Goal: Transaction & Acquisition: Download file/media

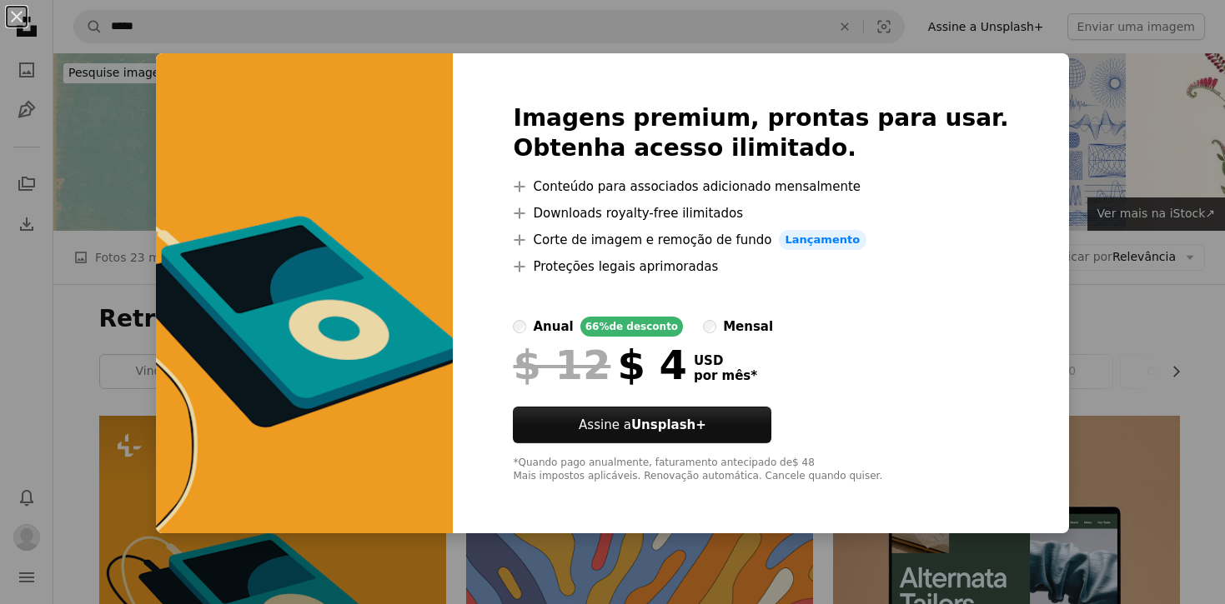
scroll to position [321, 0]
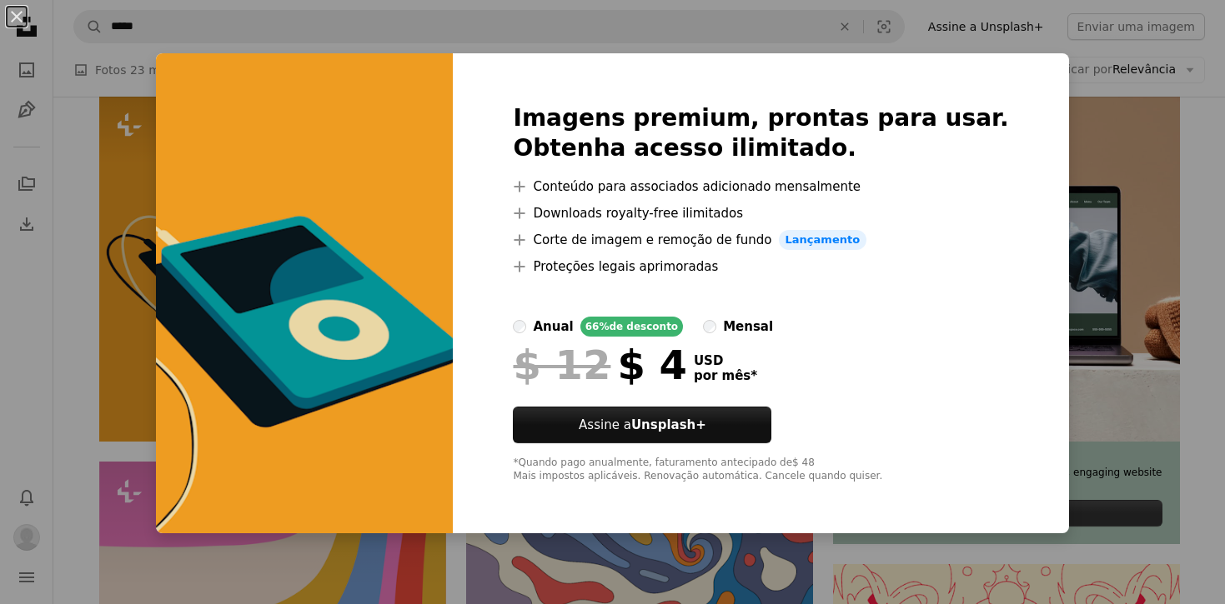
click at [1115, 102] on div "An X shape Imagens premium, prontas para usar. Obtenha acesso ilimitado. A plus…" at bounding box center [612, 302] width 1225 height 604
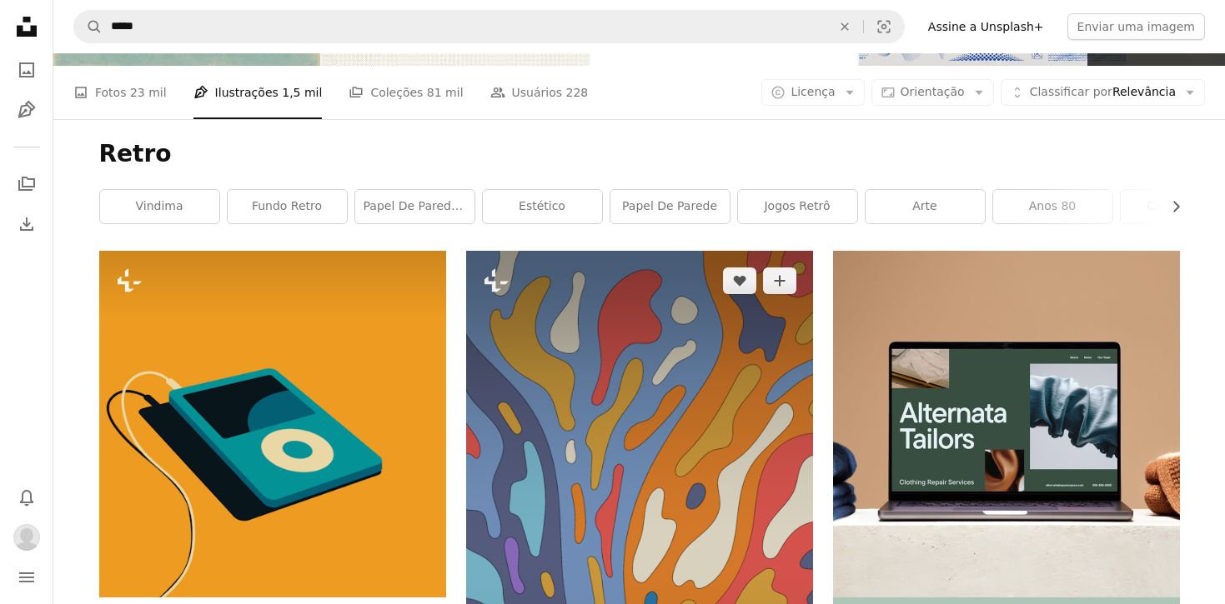
scroll to position [146, 0]
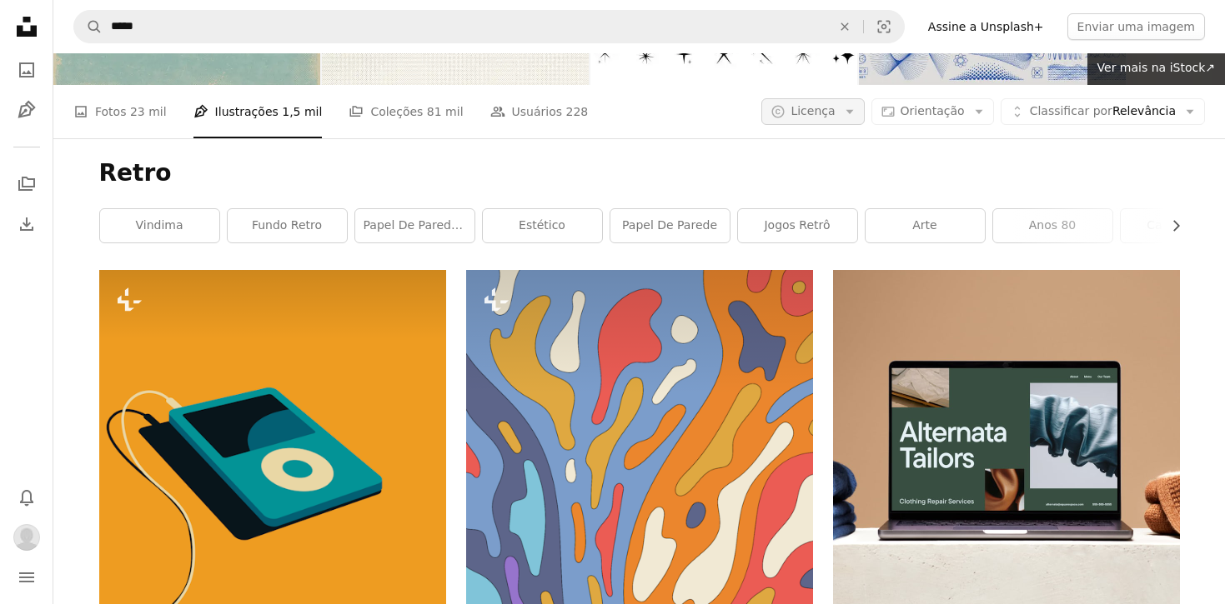
click at [835, 108] on span "Licença" at bounding box center [812, 110] width 44 height 13
click at [828, 247] on span "Gratuita" at bounding box center [858, 245] width 102 height 17
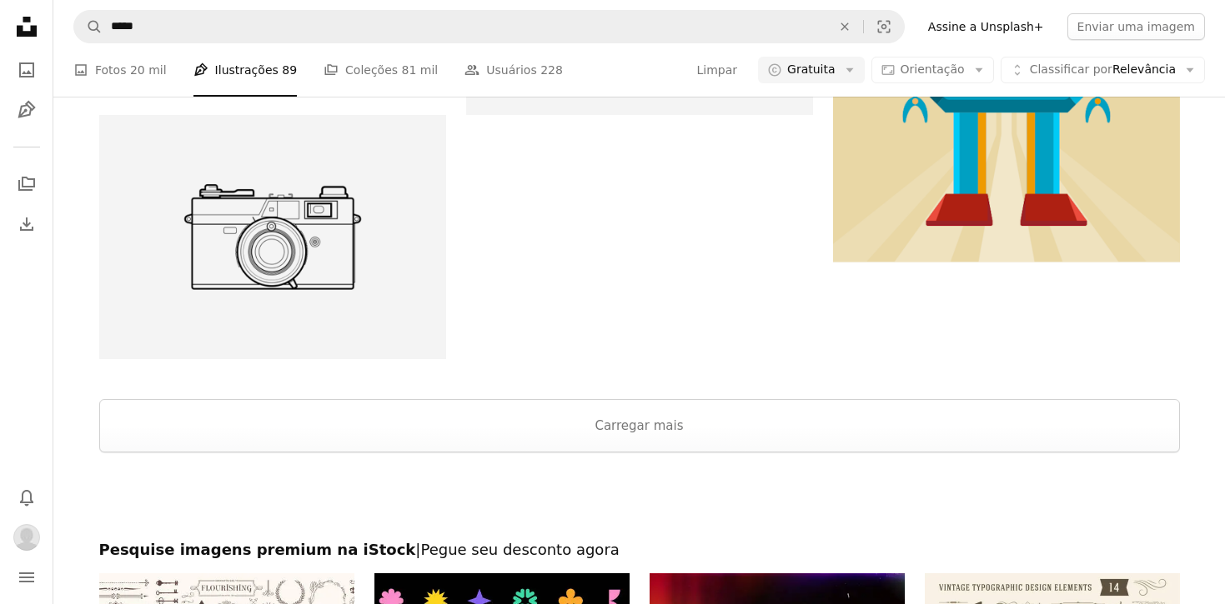
scroll to position [2714, 0]
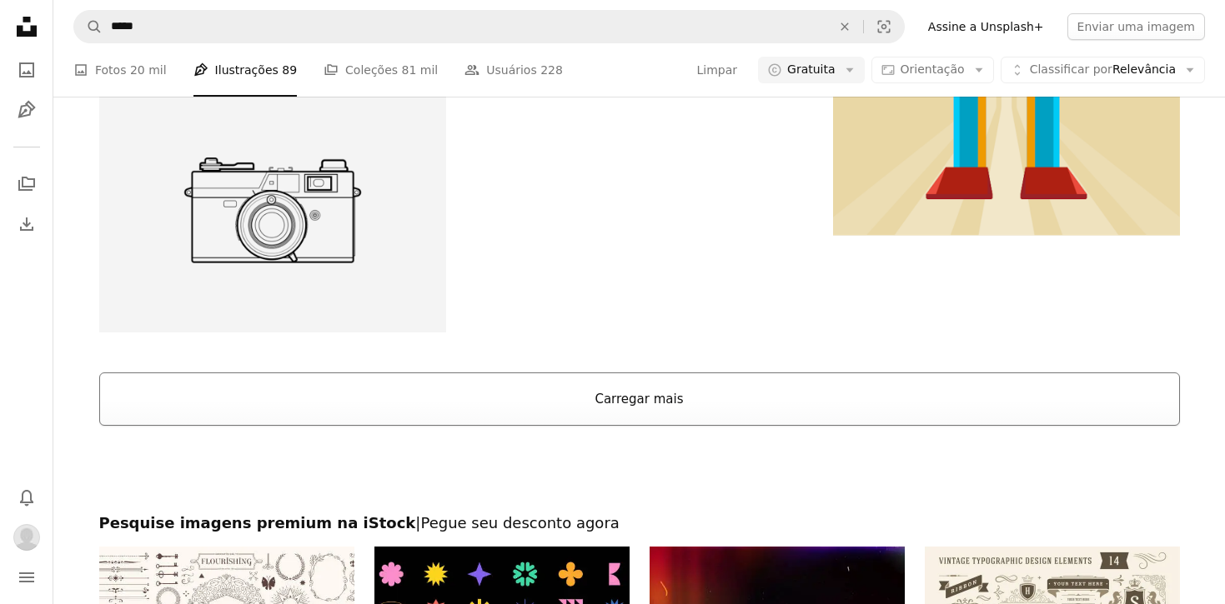
click at [637, 404] on button "Carregar mais" at bounding box center [639, 399] width 1080 height 53
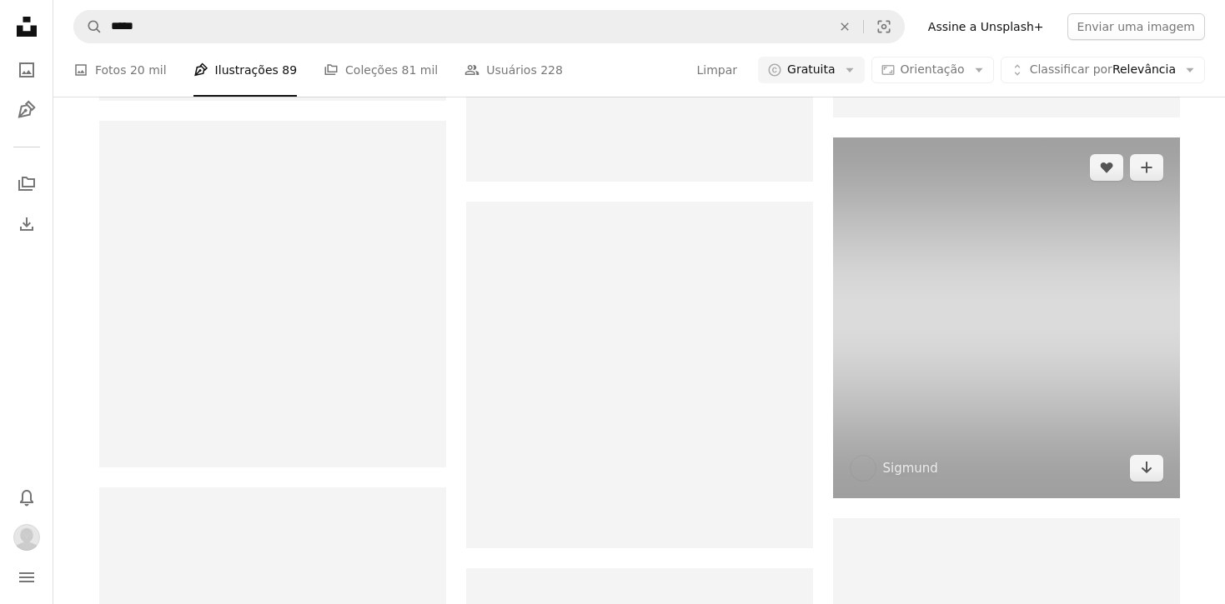
scroll to position [12994, 0]
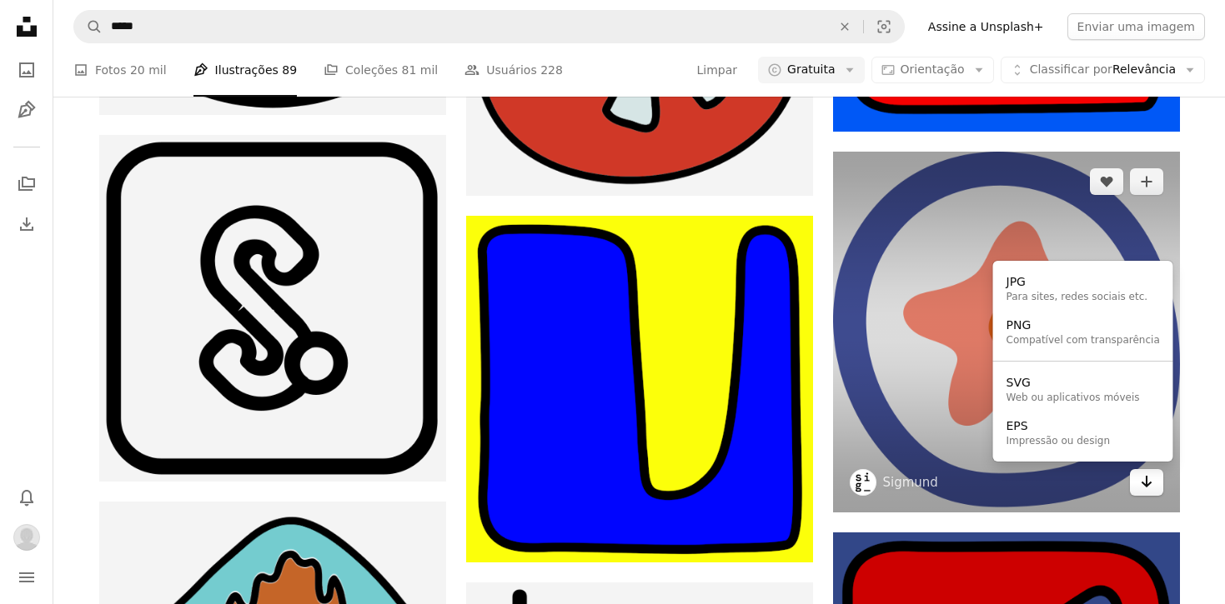
click at [1143, 489] on icon "Arrow pointing down" at bounding box center [1146, 482] width 13 height 20
click at [1031, 333] on div "PNG" at bounding box center [1082, 326] width 153 height 17
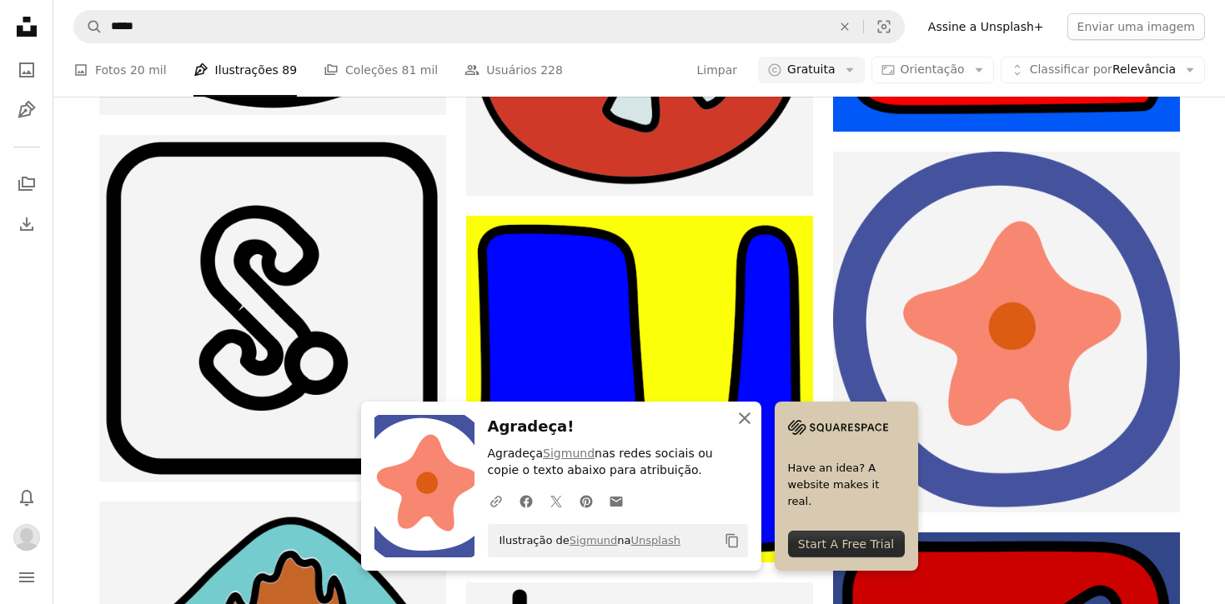
click at [747, 414] on icon "An X shape" at bounding box center [744, 419] width 20 height 20
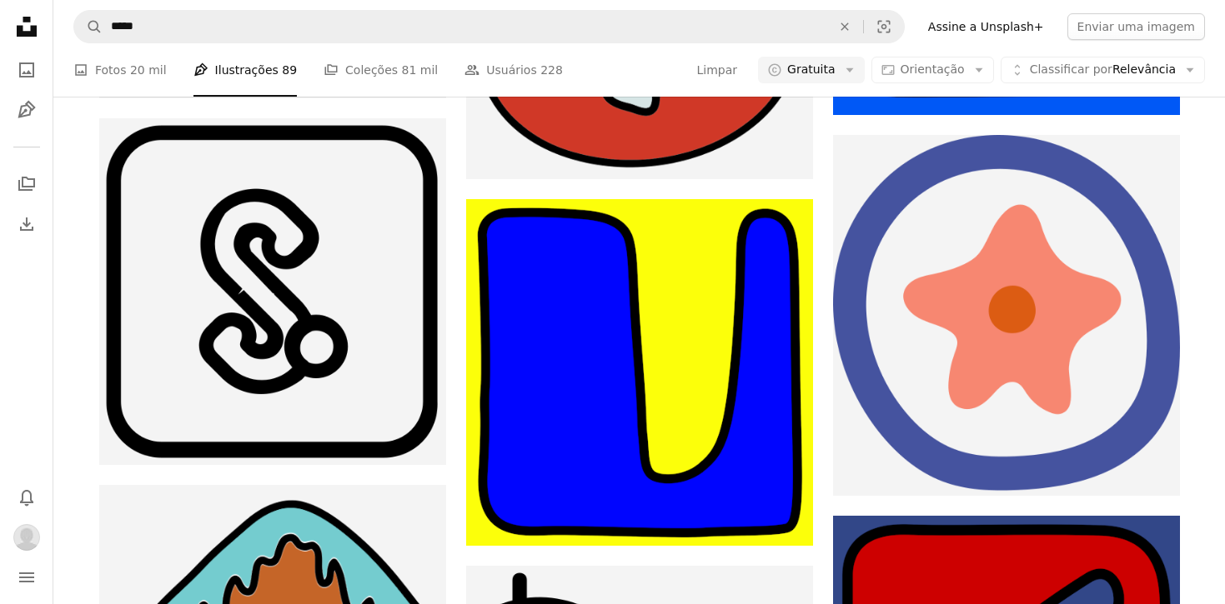
scroll to position [13010, 0]
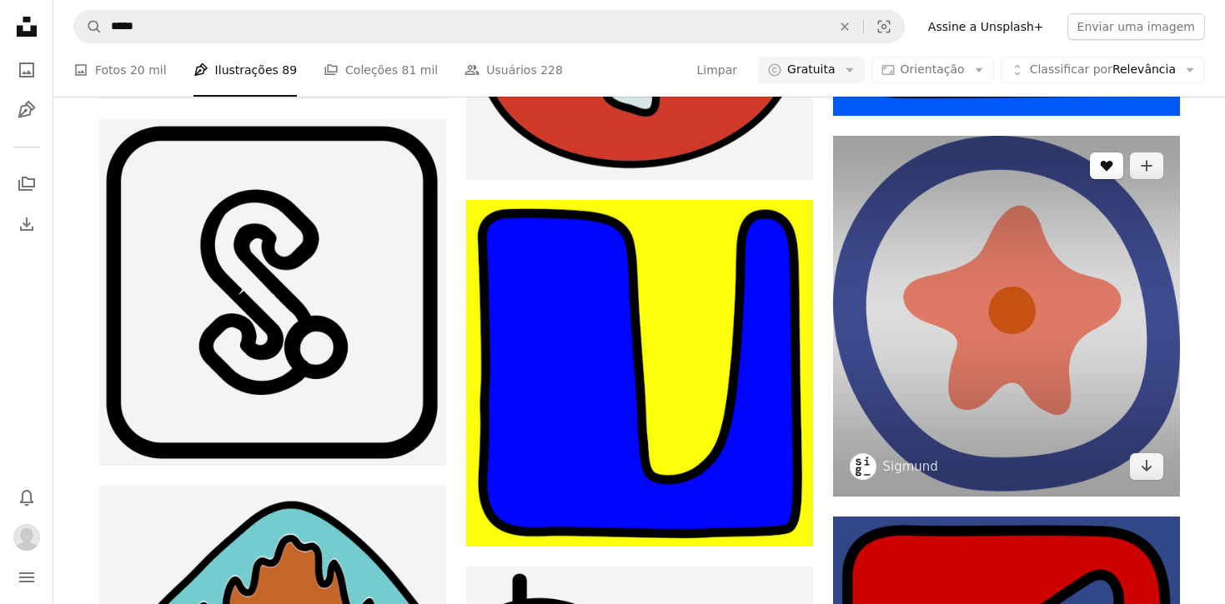
click at [1102, 168] on icon "A heart" at bounding box center [1106, 165] width 13 height 13
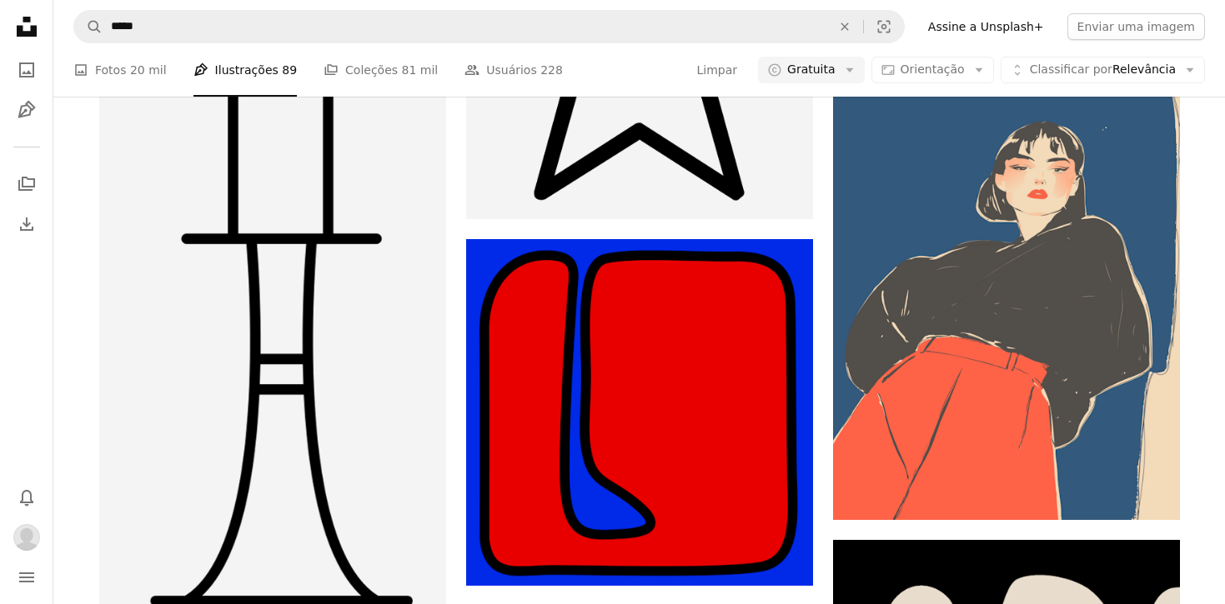
scroll to position [14028, 0]
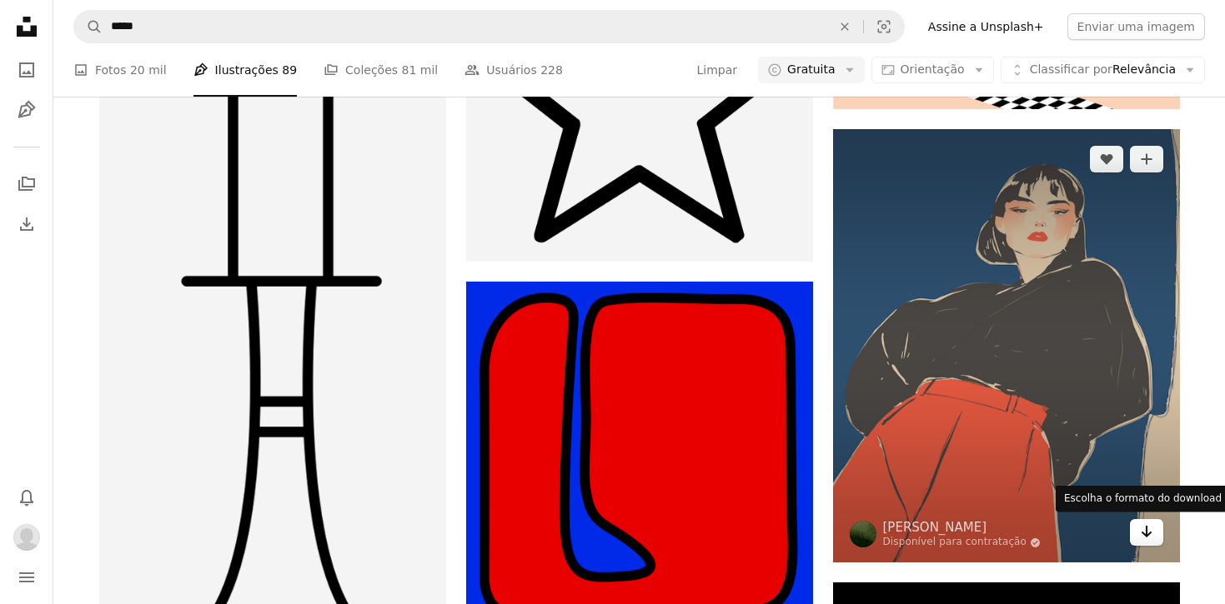
click at [1140, 539] on icon "Arrow pointing down" at bounding box center [1146, 532] width 13 height 20
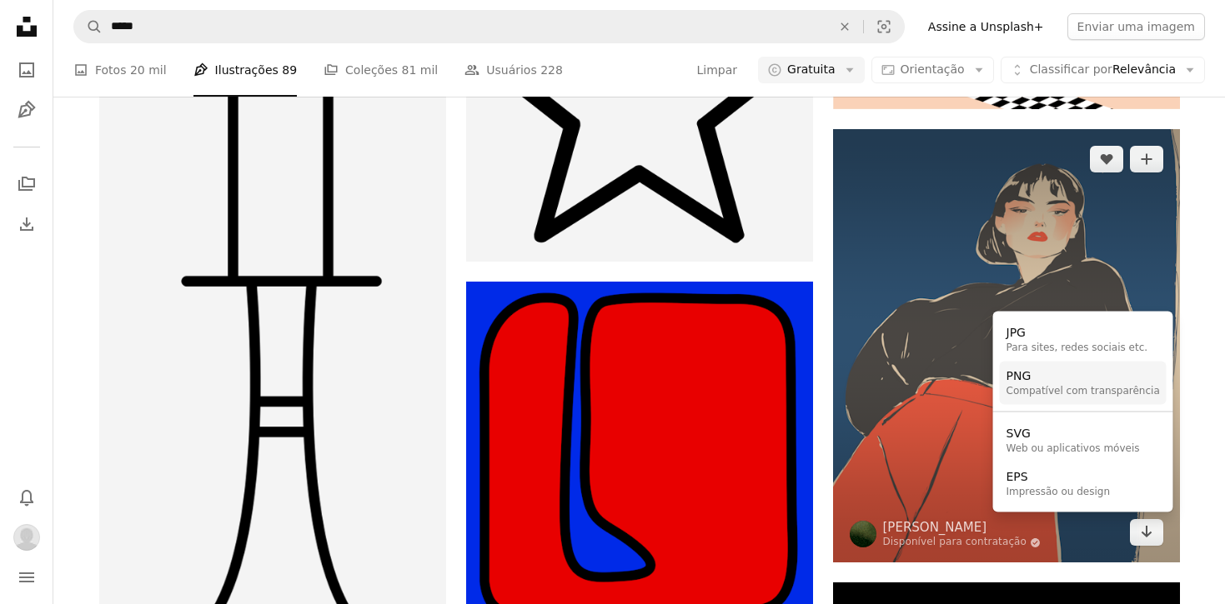
click at [1040, 378] on div "PNG" at bounding box center [1082, 376] width 153 height 17
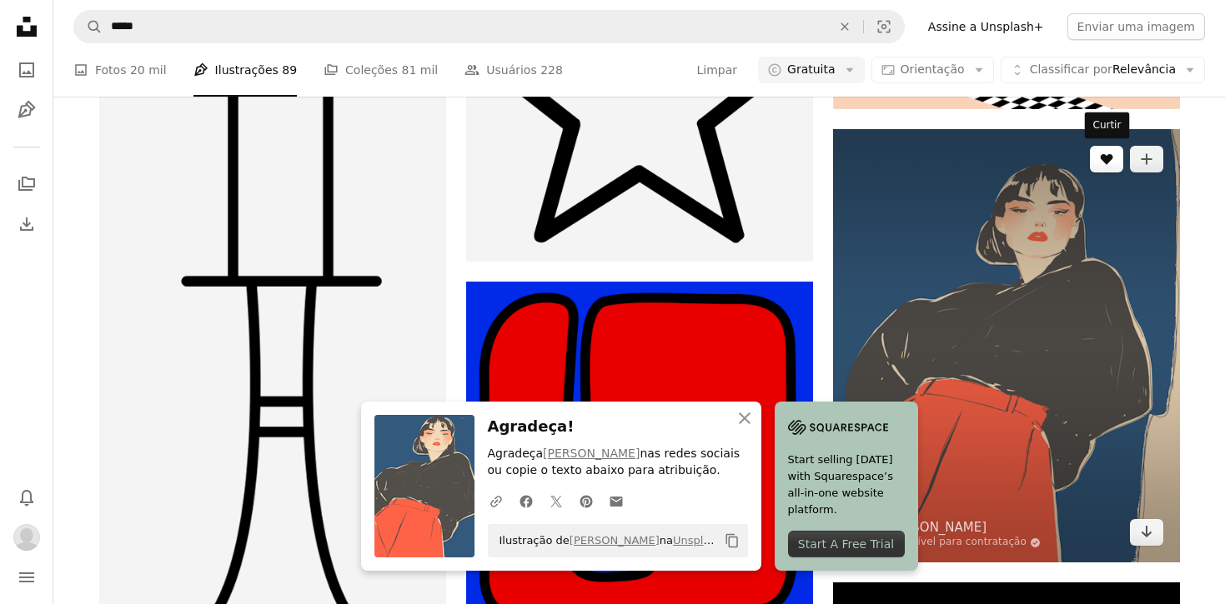
click at [1102, 163] on icon "A heart" at bounding box center [1106, 159] width 13 height 13
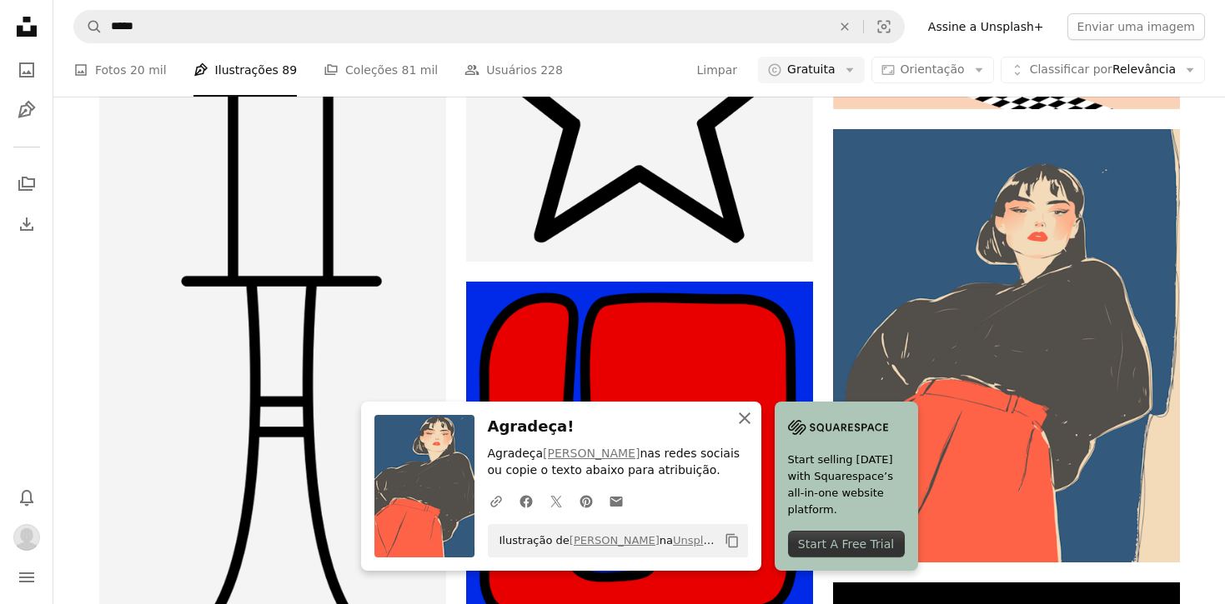
click at [742, 413] on icon "An X shape" at bounding box center [744, 419] width 20 height 20
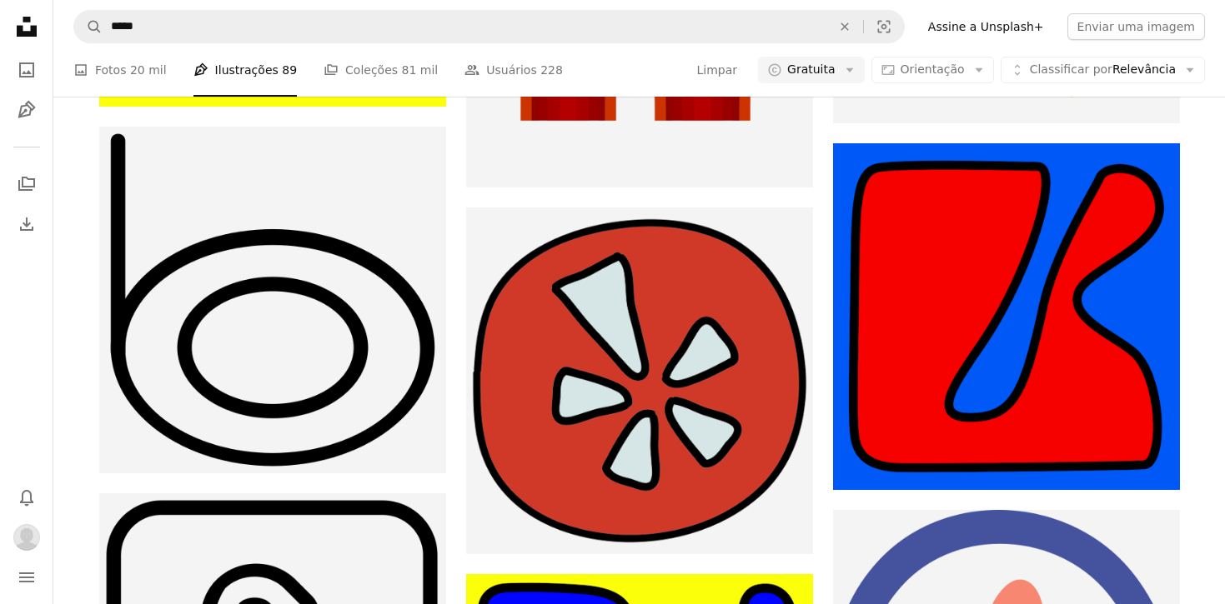
scroll to position [12633, 0]
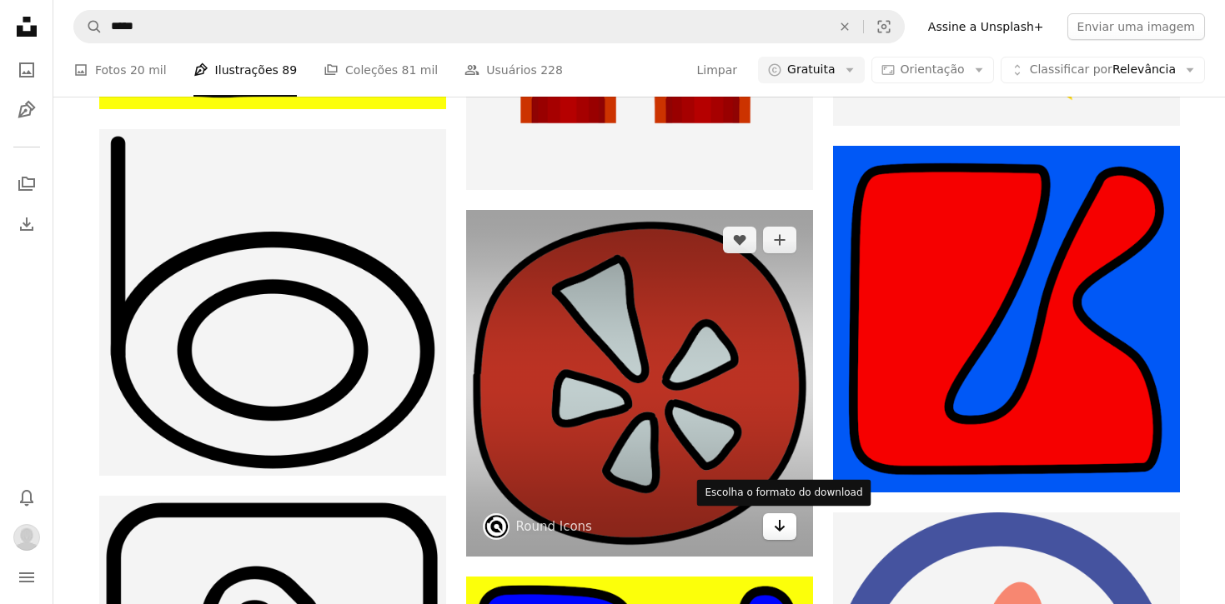
click at [775, 520] on icon "Arrow pointing down" at bounding box center [779, 526] width 13 height 20
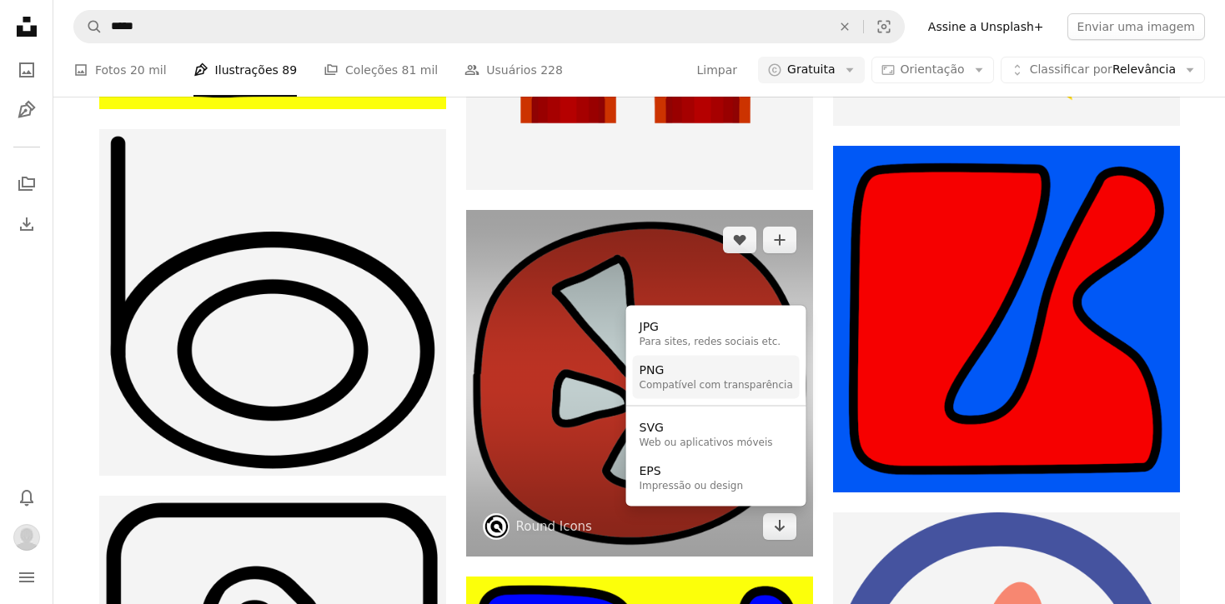
click at [707, 374] on div "PNG" at bounding box center [715, 370] width 153 height 17
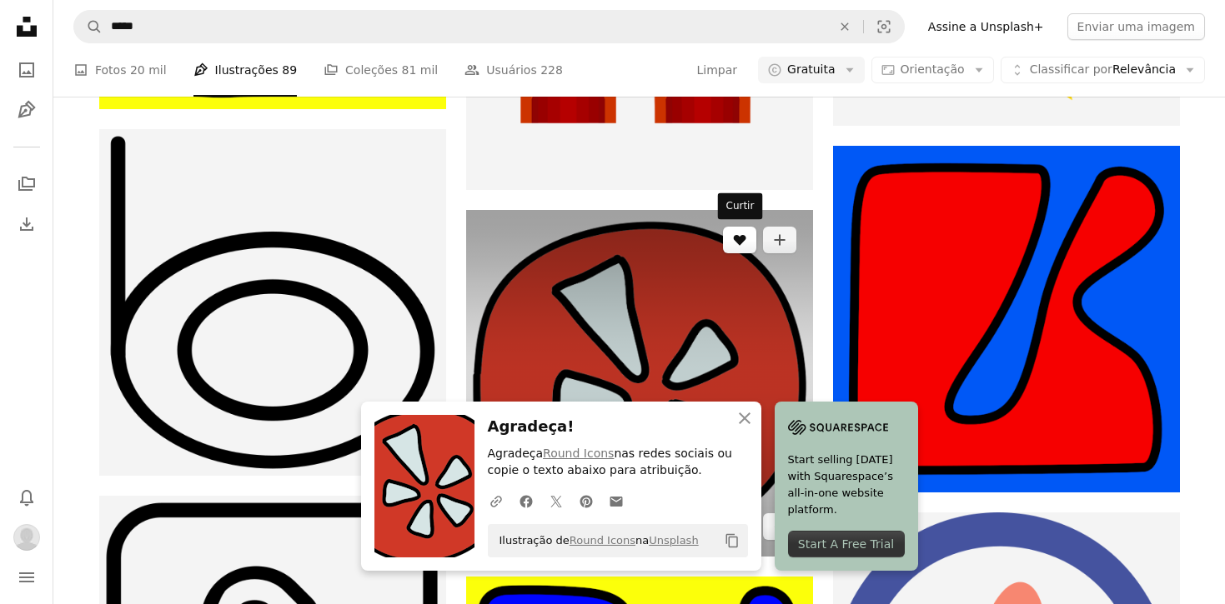
click at [733, 242] on icon "A heart" at bounding box center [739, 239] width 13 height 13
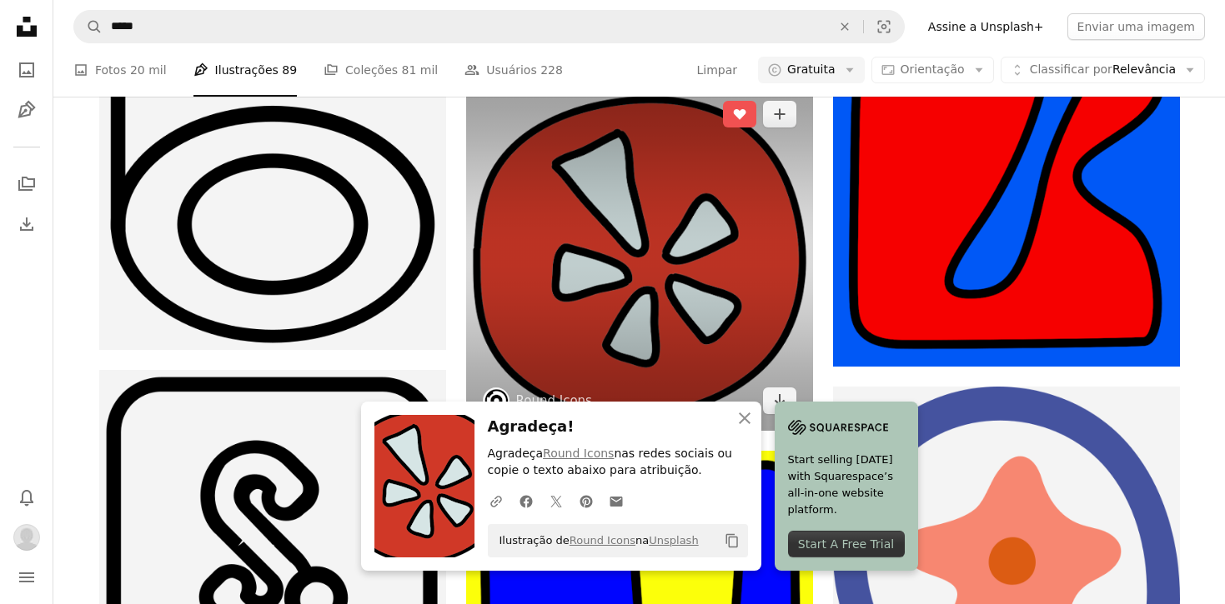
scroll to position [12784, 0]
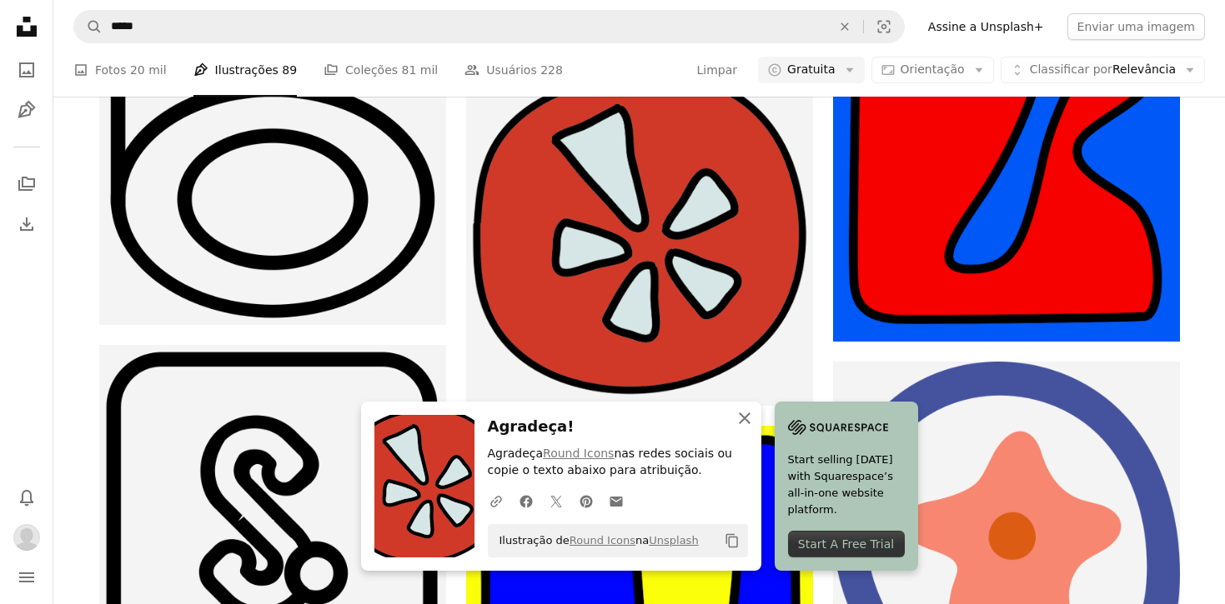
click at [735, 414] on icon "An X shape" at bounding box center [744, 419] width 20 height 20
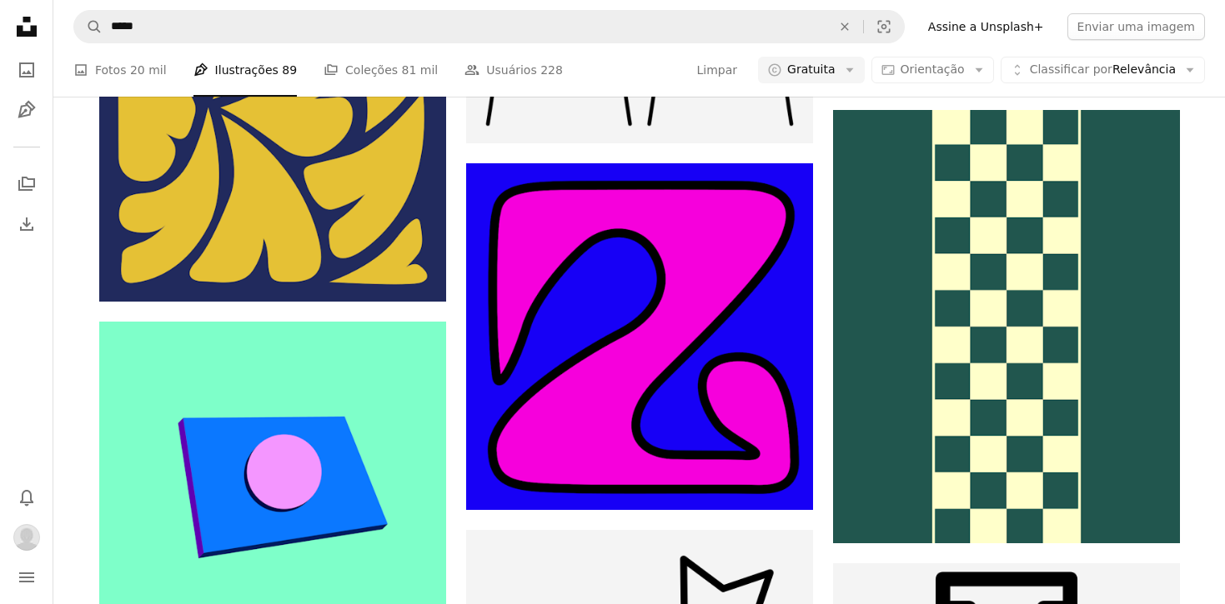
scroll to position [30464, 0]
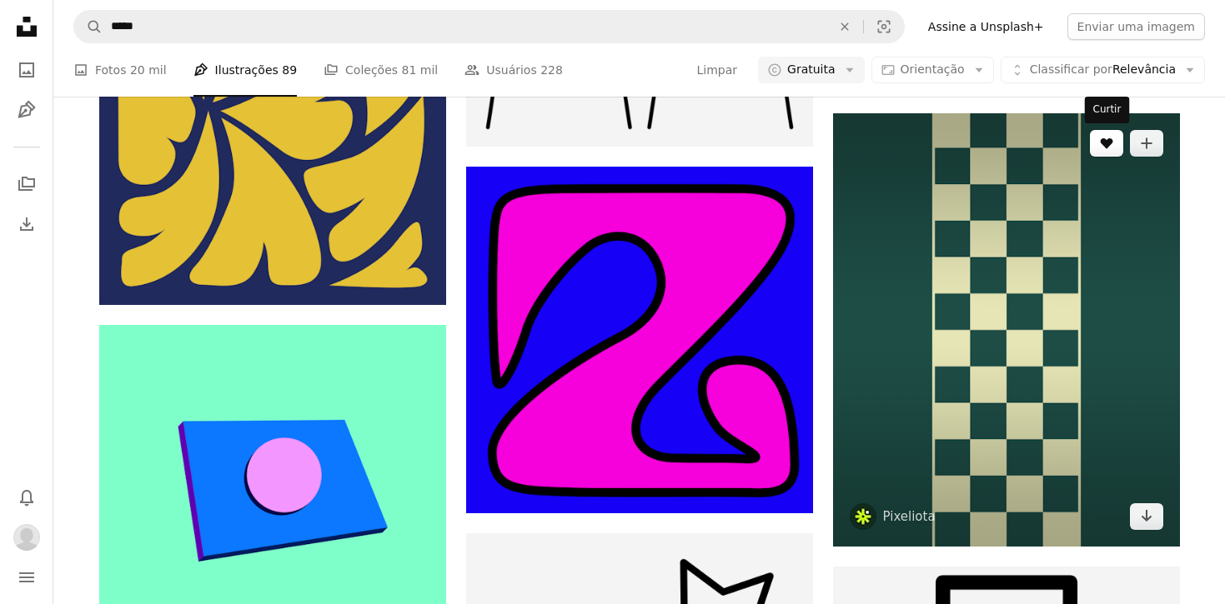
click at [1102, 140] on icon "Curtir" at bounding box center [1106, 143] width 13 height 11
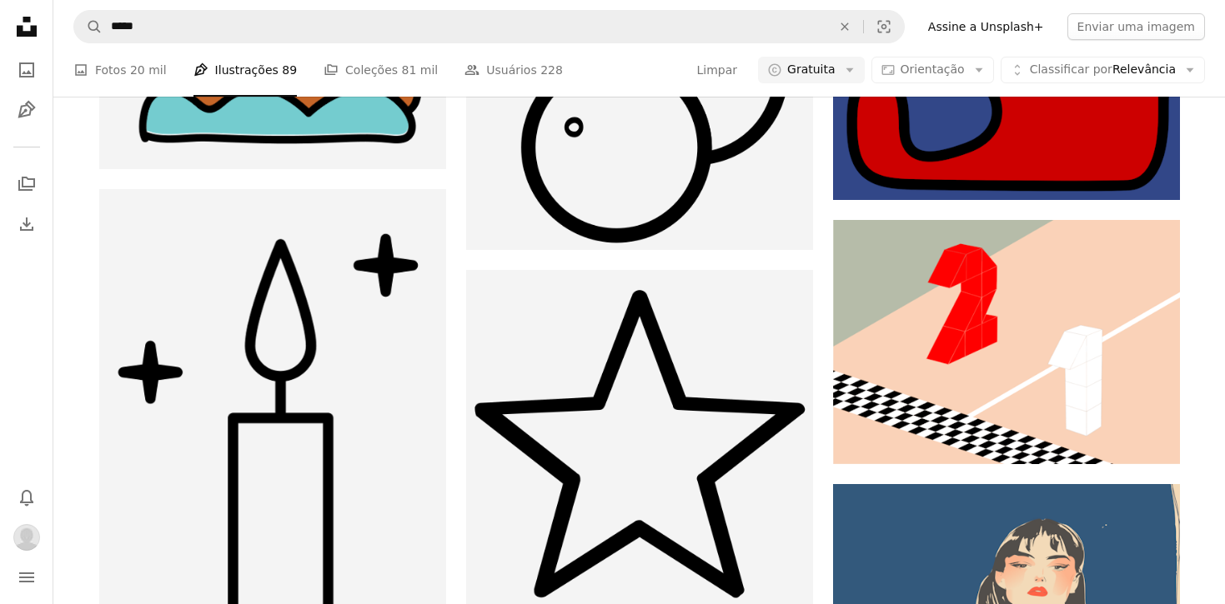
scroll to position [13466, 0]
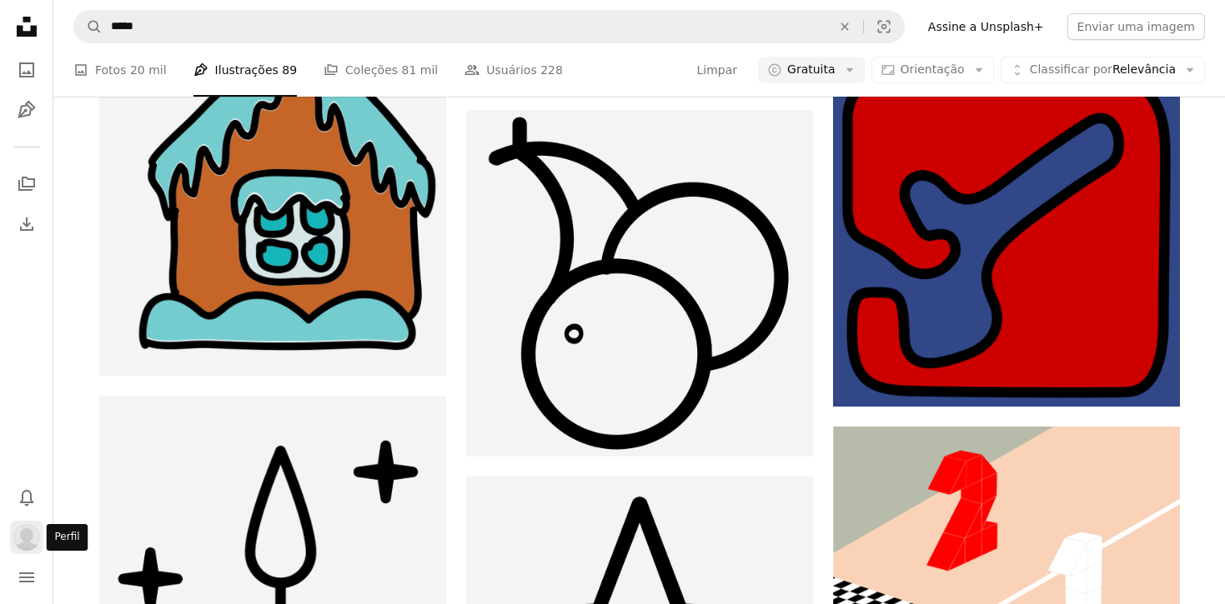
click at [20, 538] on img "Perfil" at bounding box center [26, 537] width 27 height 27
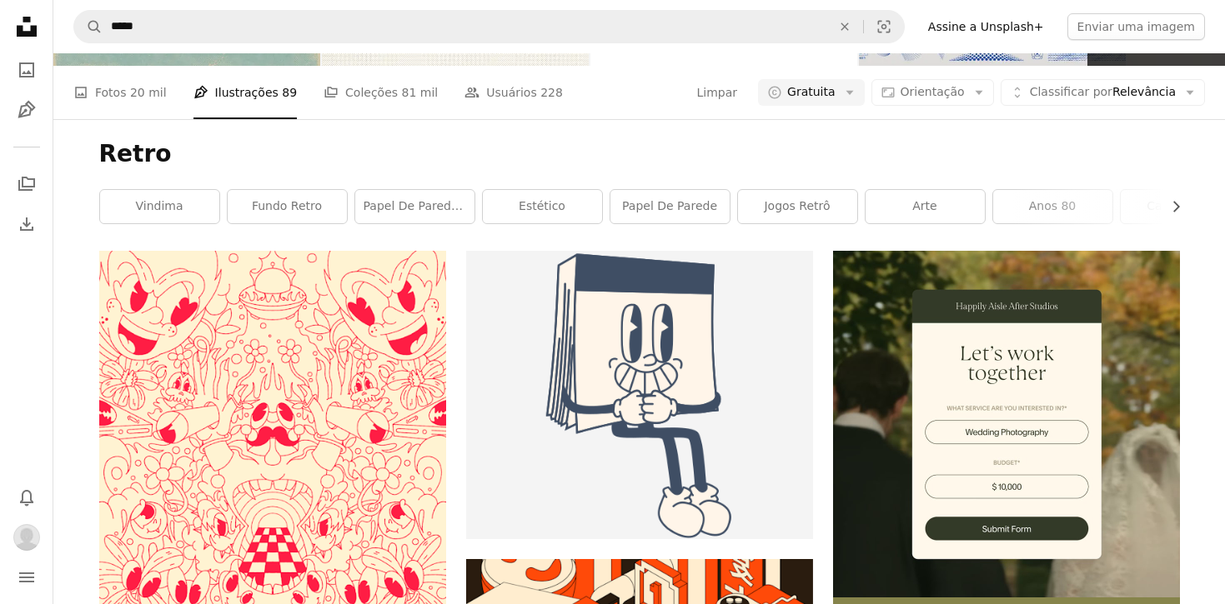
scroll to position [0, 0]
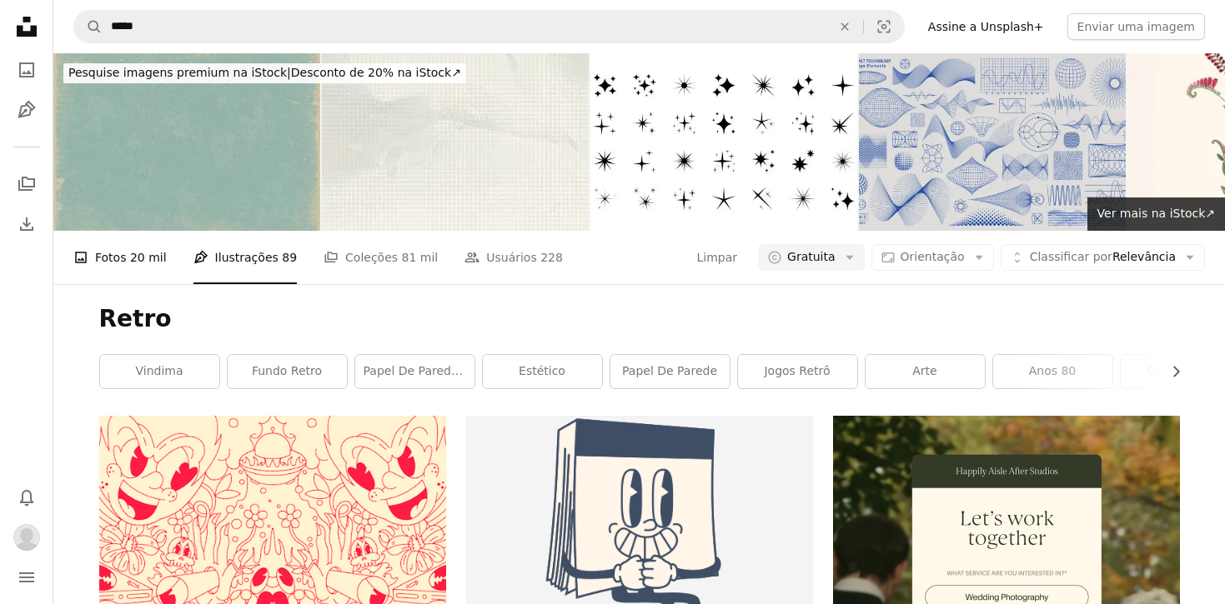
click at [138, 260] on span "20 mil" at bounding box center [148, 257] width 37 height 18
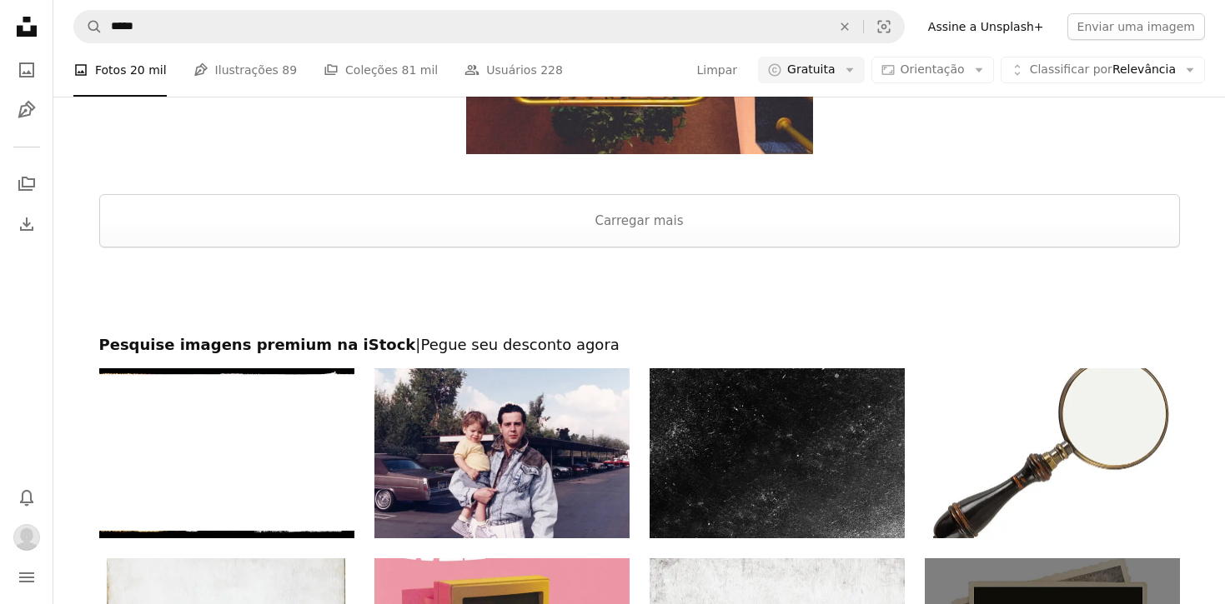
scroll to position [3115, 0]
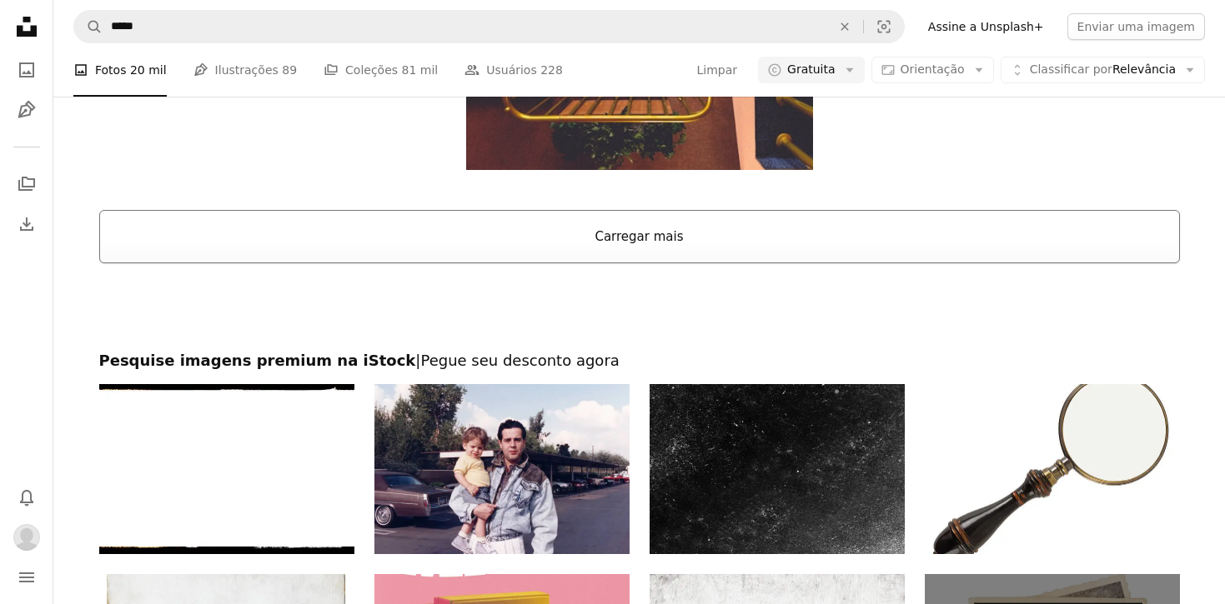
click at [567, 253] on button "Carregar mais" at bounding box center [639, 236] width 1080 height 53
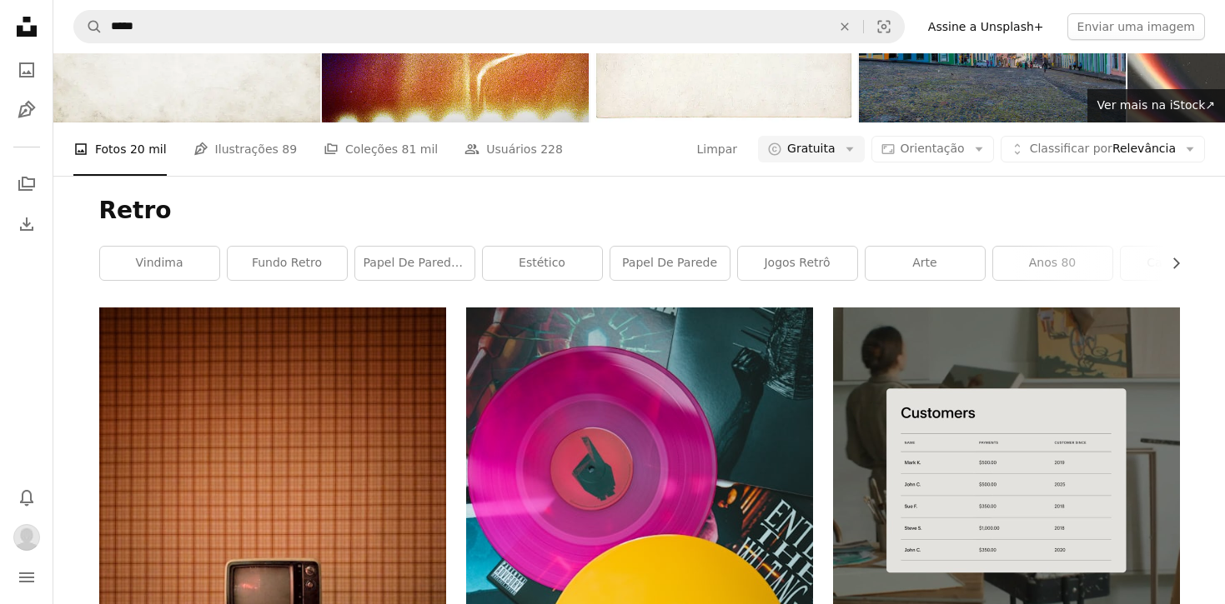
scroll to position [0, 0]
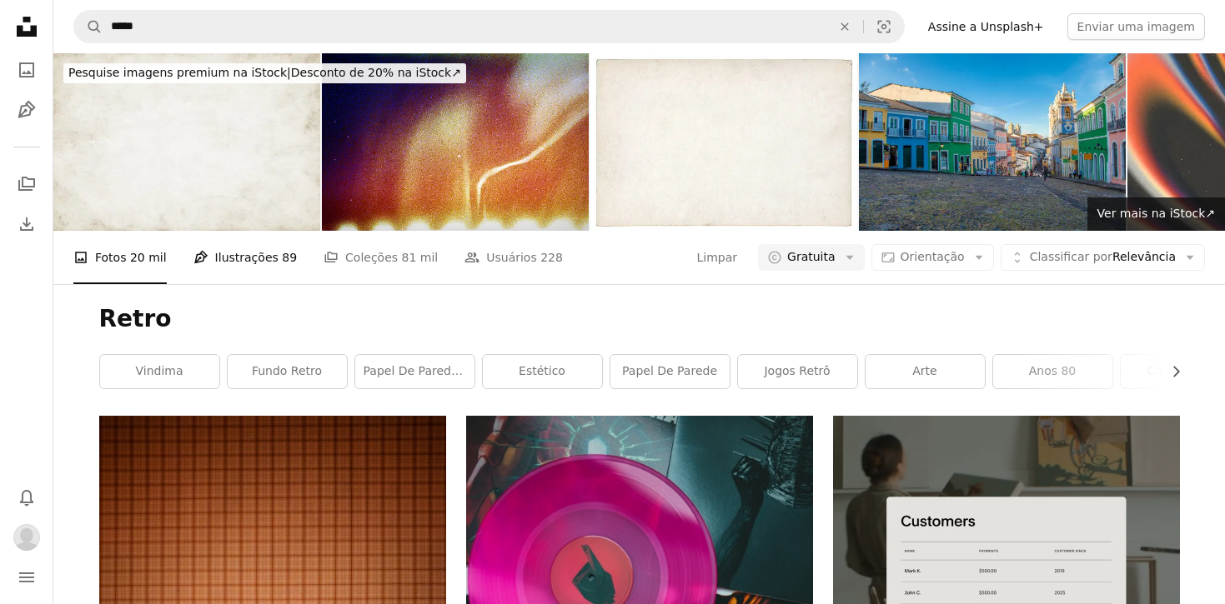
click at [260, 260] on link "Pen Tool Ilustrações 89" at bounding box center [244, 257] width 103 height 53
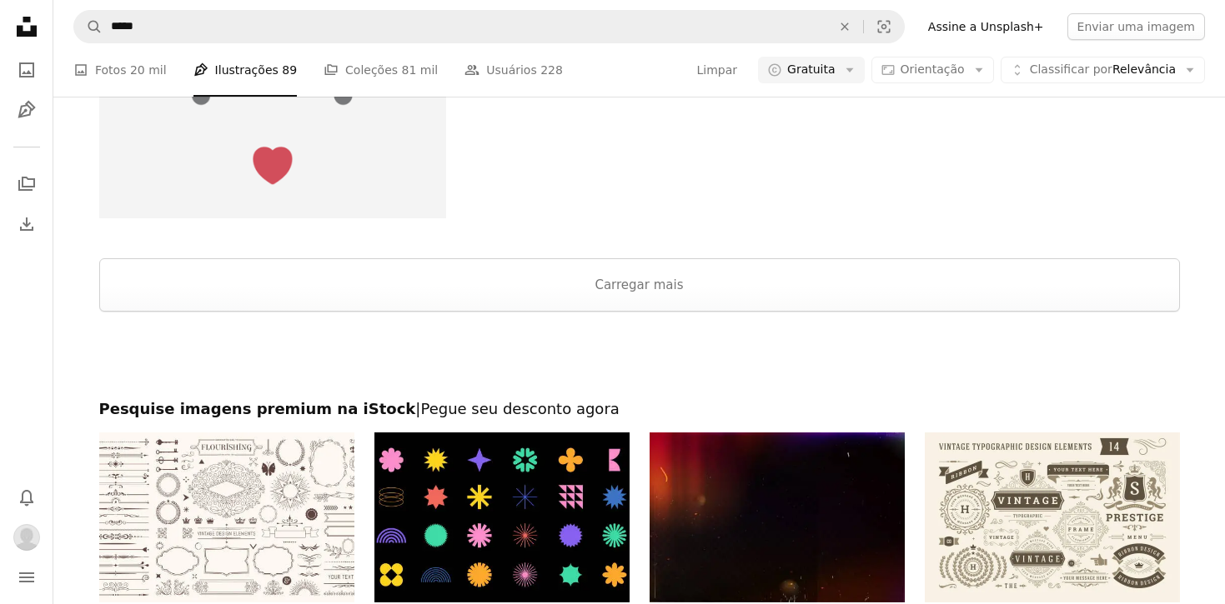
scroll to position [37946, 0]
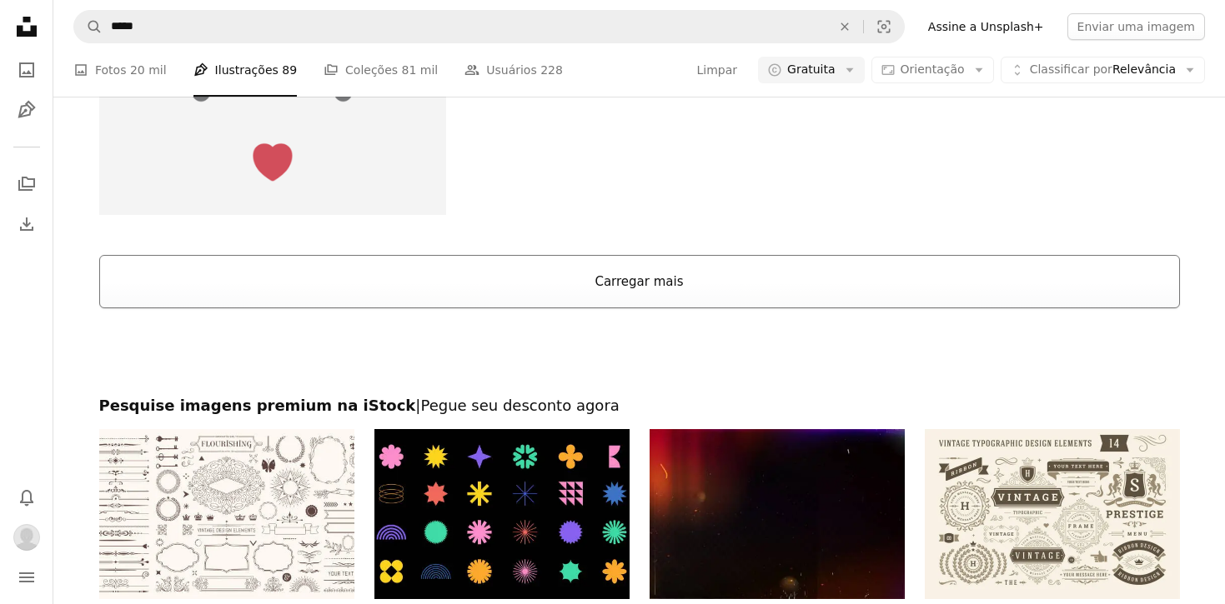
click at [467, 283] on button "Carregar mais" at bounding box center [639, 281] width 1080 height 53
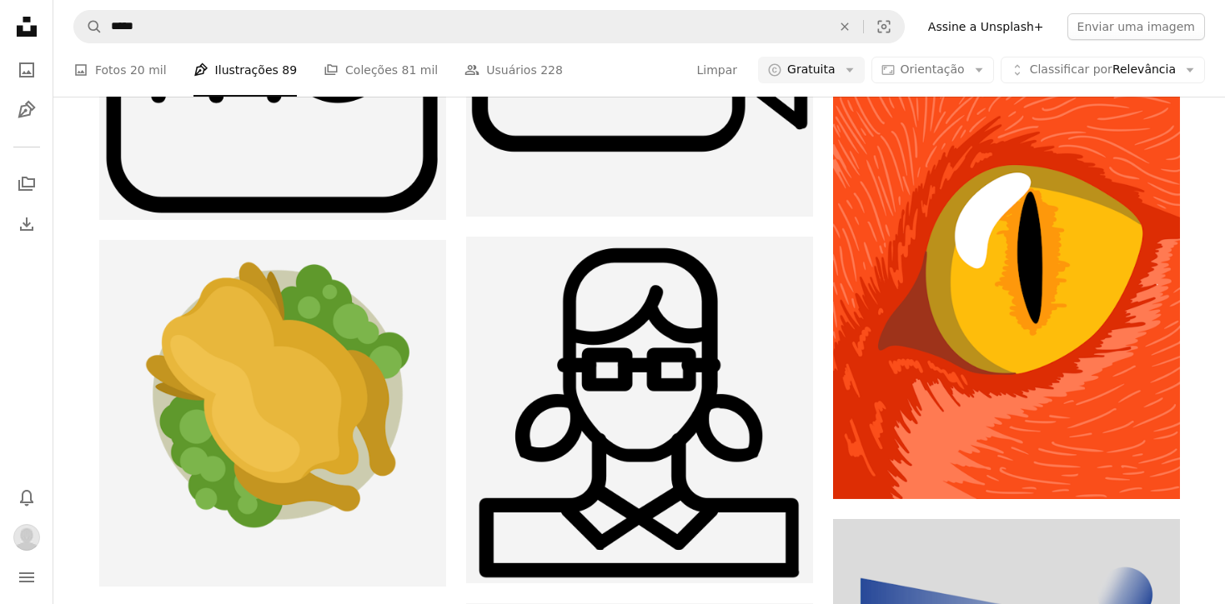
scroll to position [66900, 0]
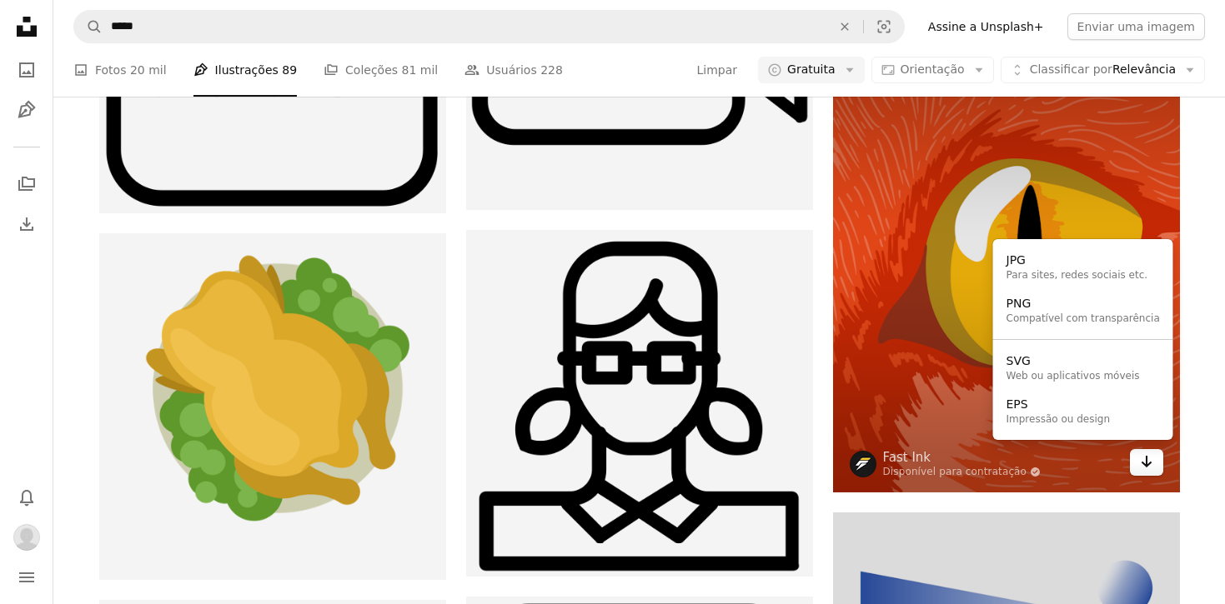
click at [1140, 469] on button "Arrow pointing down" at bounding box center [1146, 462] width 33 height 27
click at [1065, 318] on div "Compatível com transparência" at bounding box center [1082, 319] width 153 height 13
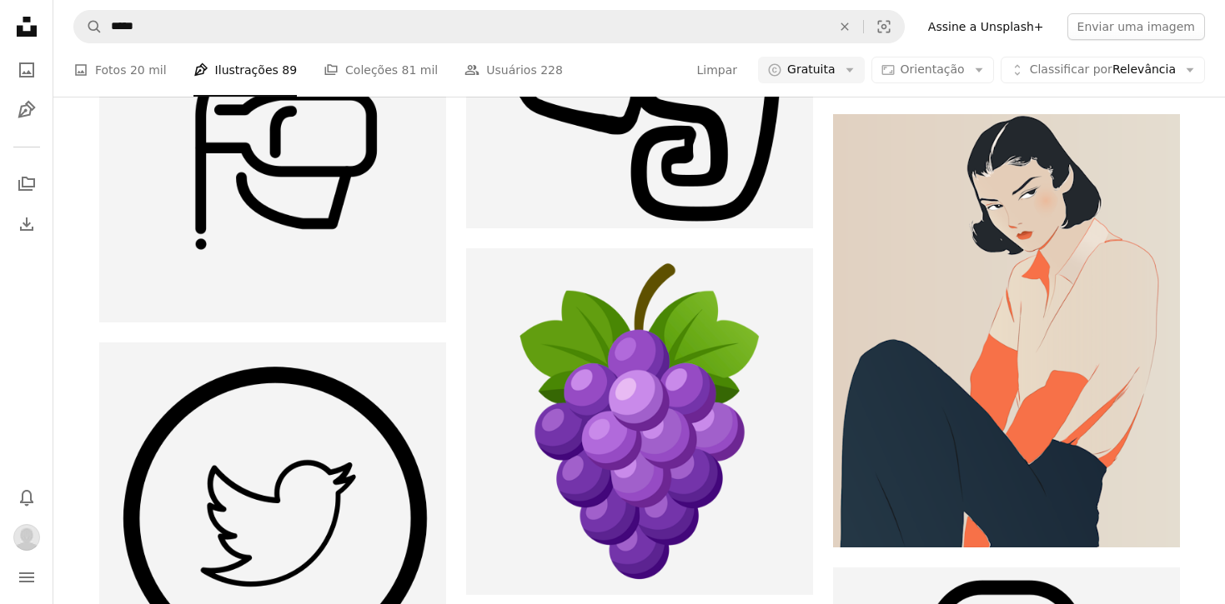
scroll to position [70005, 0]
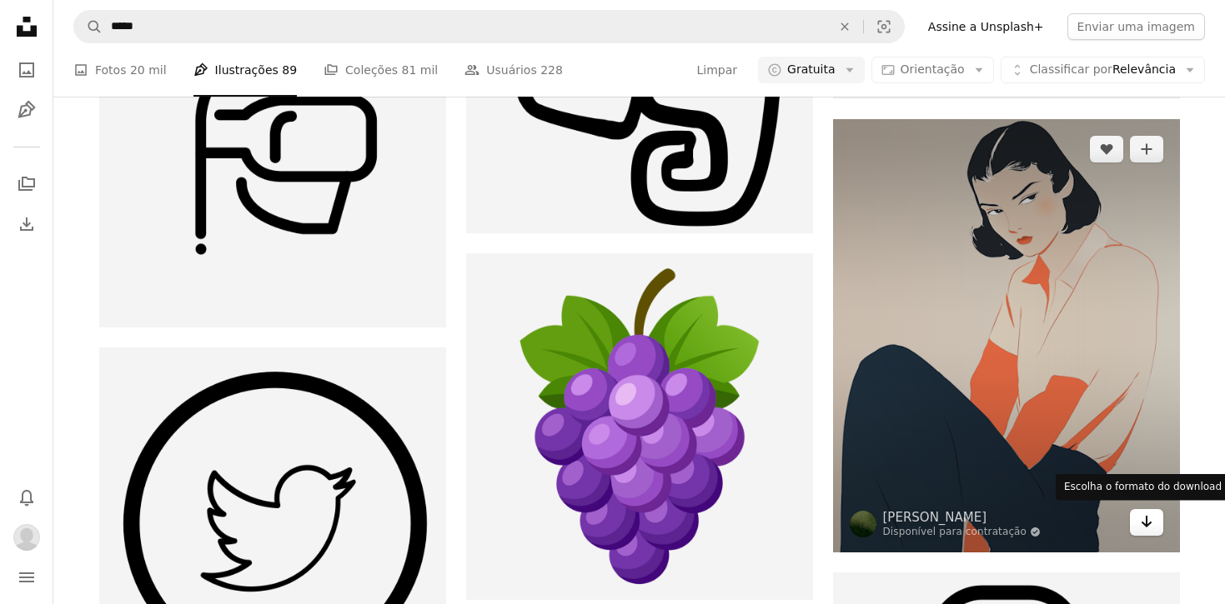
click at [1140, 523] on icon "Arrow pointing down" at bounding box center [1146, 522] width 13 height 20
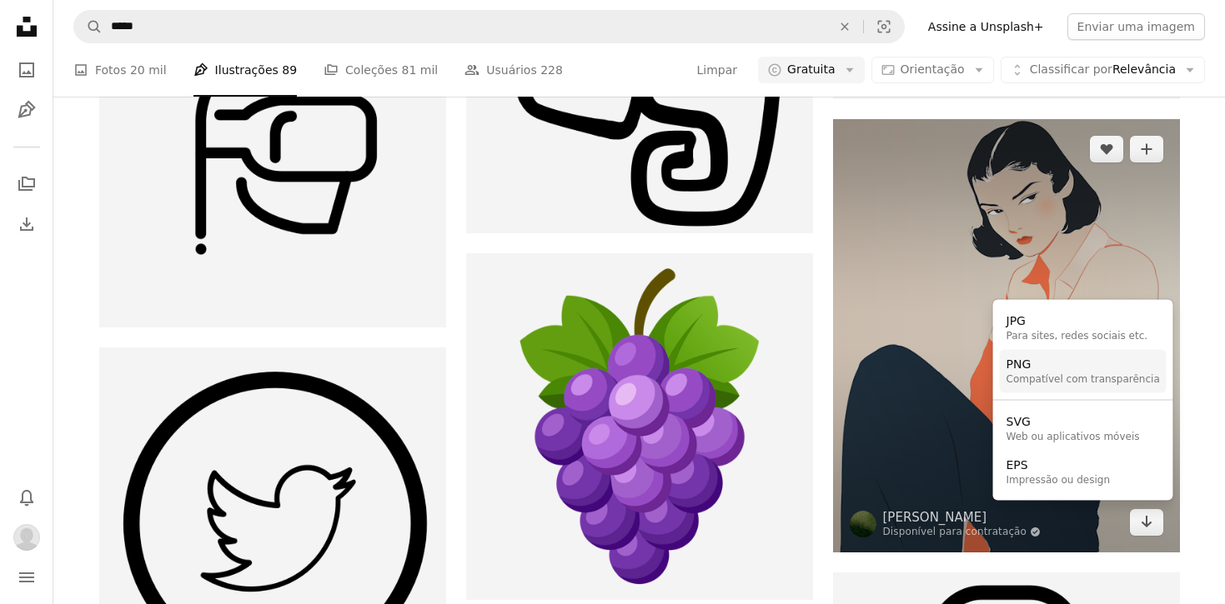
click at [1077, 369] on div "PNG" at bounding box center [1082, 364] width 153 height 17
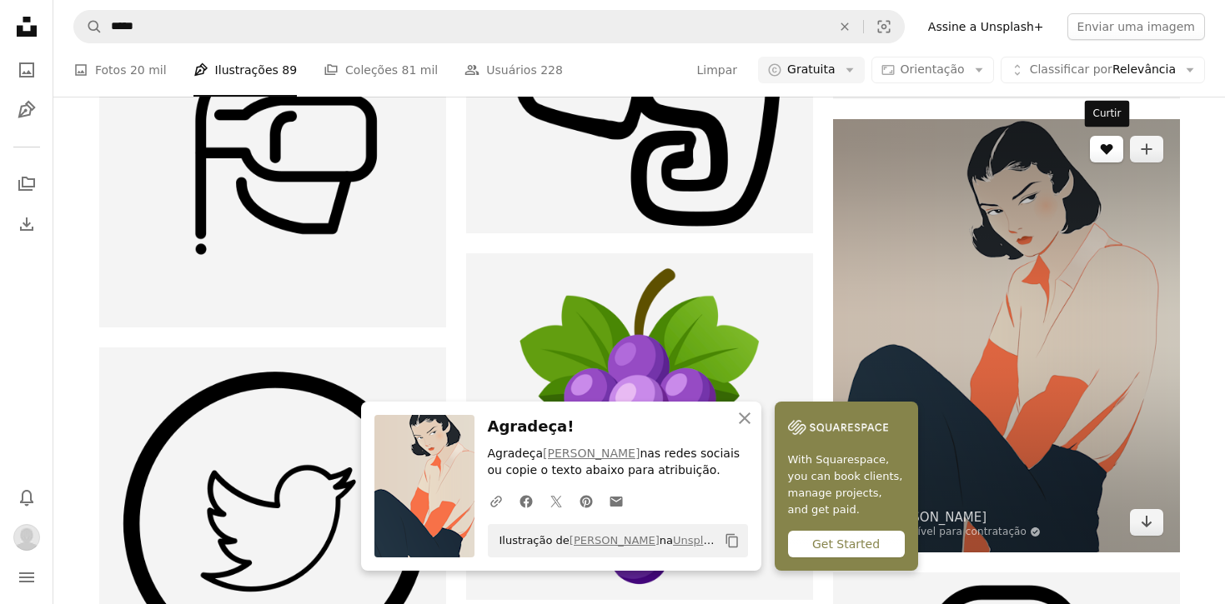
click at [1105, 159] on button "A heart" at bounding box center [1106, 149] width 33 height 27
click at [1105, 150] on icon "Descurtir" at bounding box center [1106, 149] width 13 height 11
click at [1101, 153] on button "A heart" at bounding box center [1106, 149] width 33 height 27
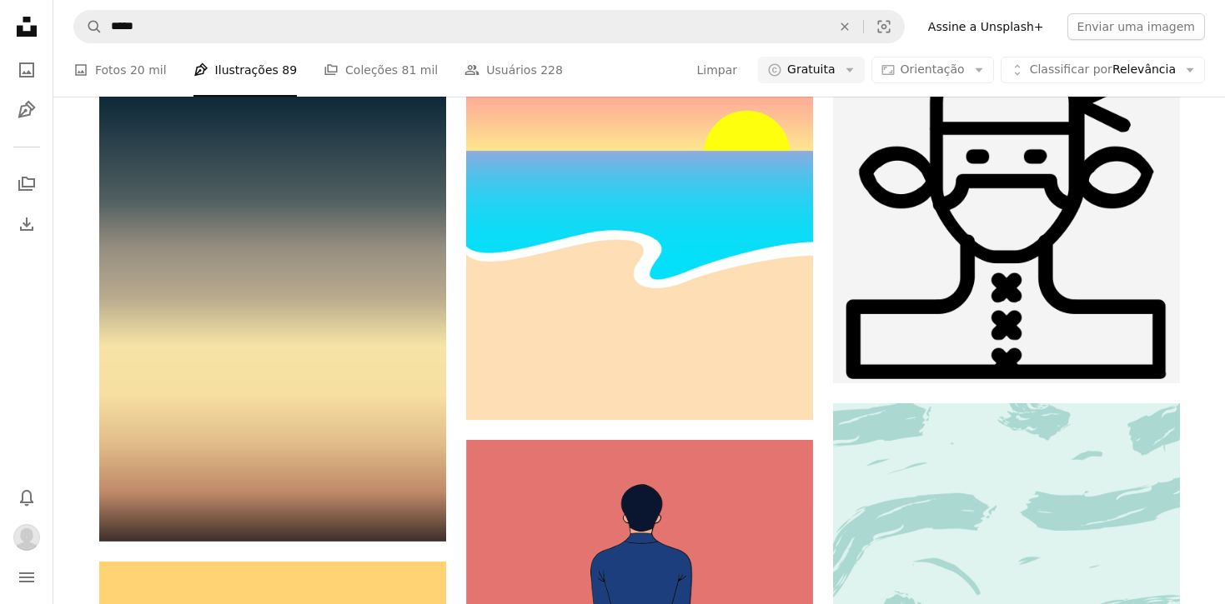
scroll to position [74190, 0]
